Goal: Manage account settings

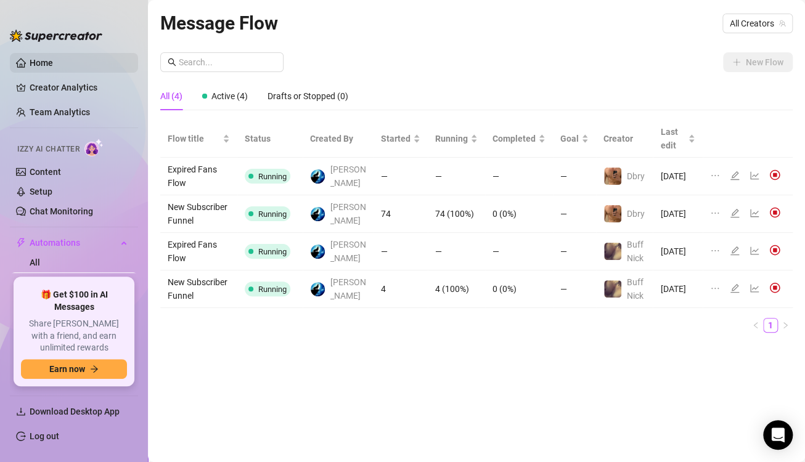
click at [39, 66] on link "Home" at bounding box center [41, 63] width 23 height 10
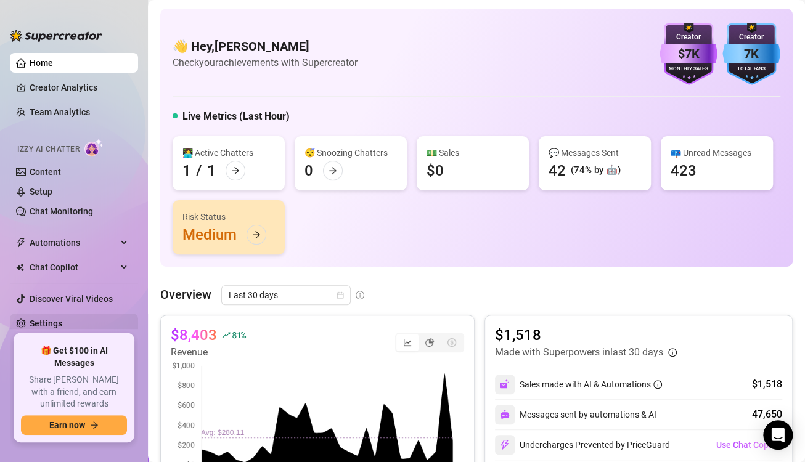
click at [62, 323] on link "Settings" at bounding box center [46, 324] width 33 height 10
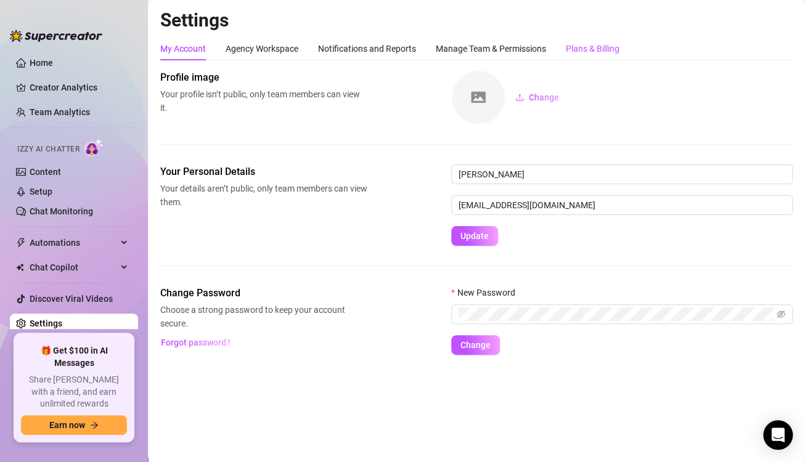
click at [587, 44] on div "Plans & Billing" at bounding box center [593, 49] width 54 height 14
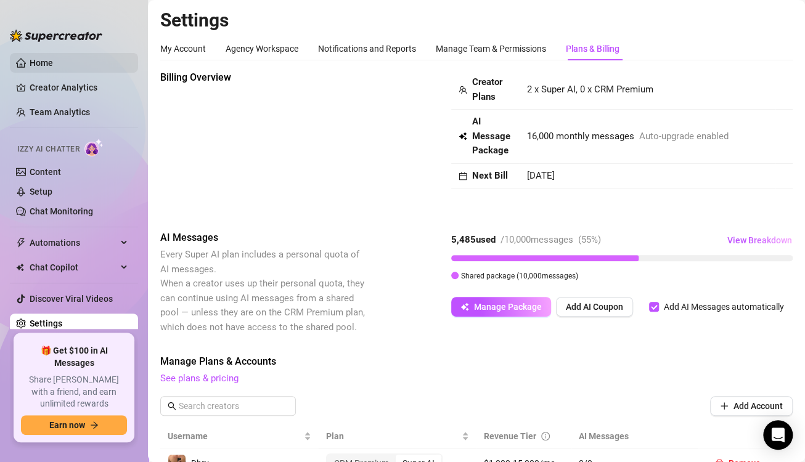
click at [48, 58] on link "Home" at bounding box center [41, 63] width 23 height 10
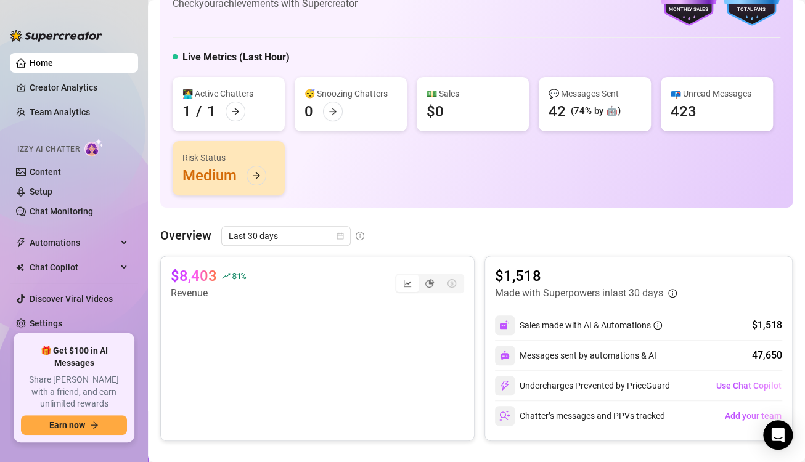
scroll to position [62, 0]
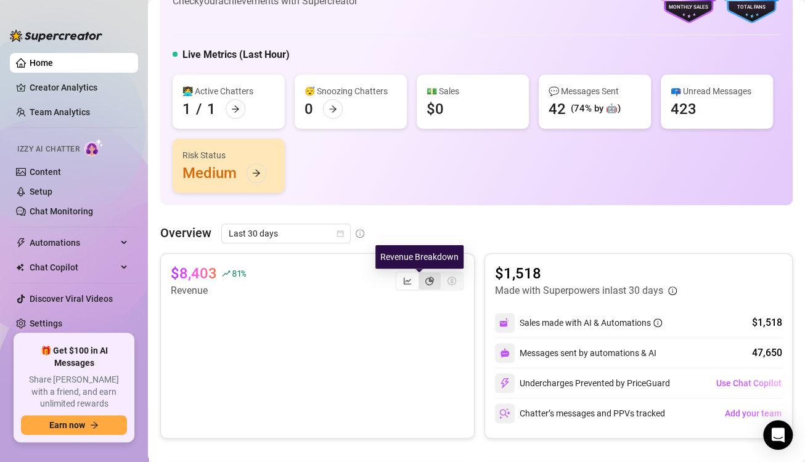
click at [425, 277] on icon "pie-chart" at bounding box center [429, 281] width 9 height 9
click at [421, 274] on input "segmented control" at bounding box center [421, 274] width 0 height 0
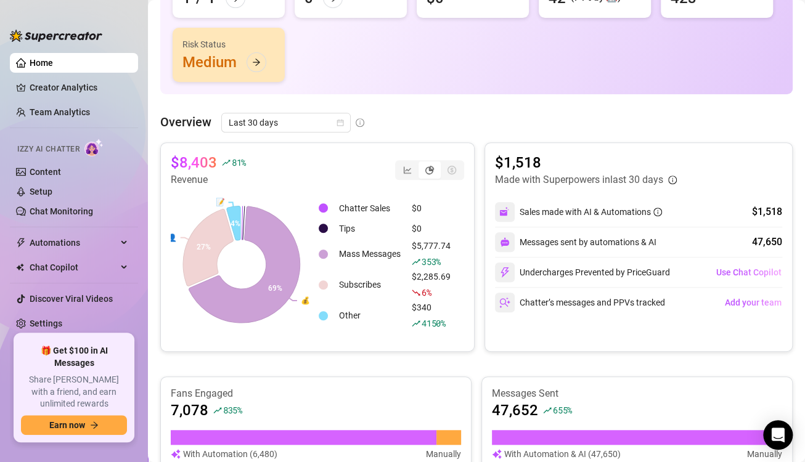
scroll to position [185, 0]
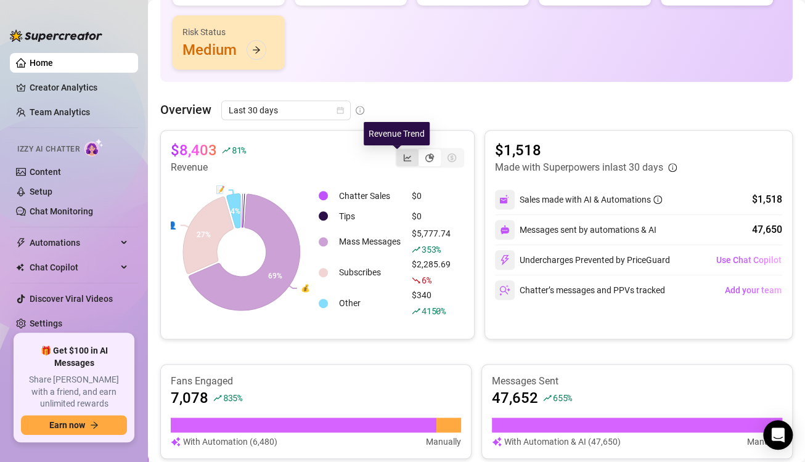
click at [403, 155] on icon "line-chart" at bounding box center [407, 157] width 9 height 9
click at [399, 151] on input "segmented control" at bounding box center [399, 151] width 0 height 0
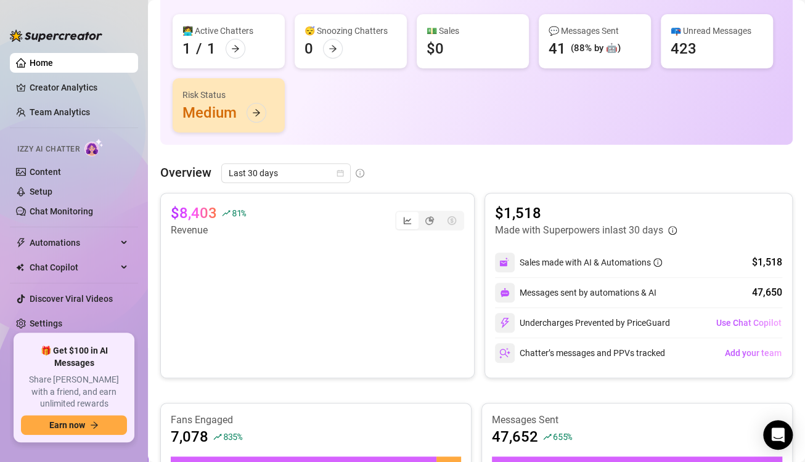
scroll to position [123, 0]
